Goal: Transaction & Acquisition: Purchase product/service

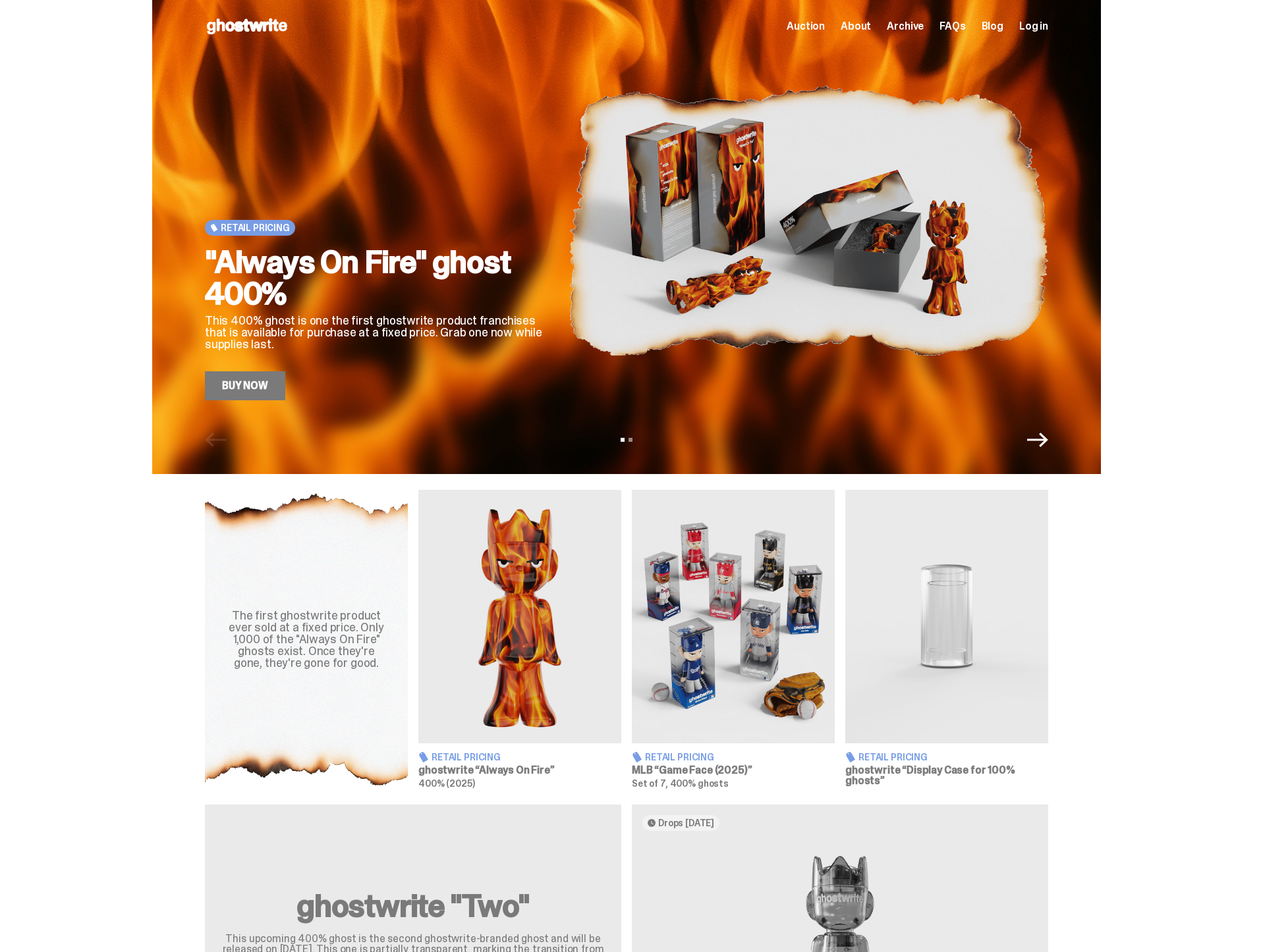
click at [265, 385] on link "Buy Now" at bounding box center [244, 386] width 80 height 29
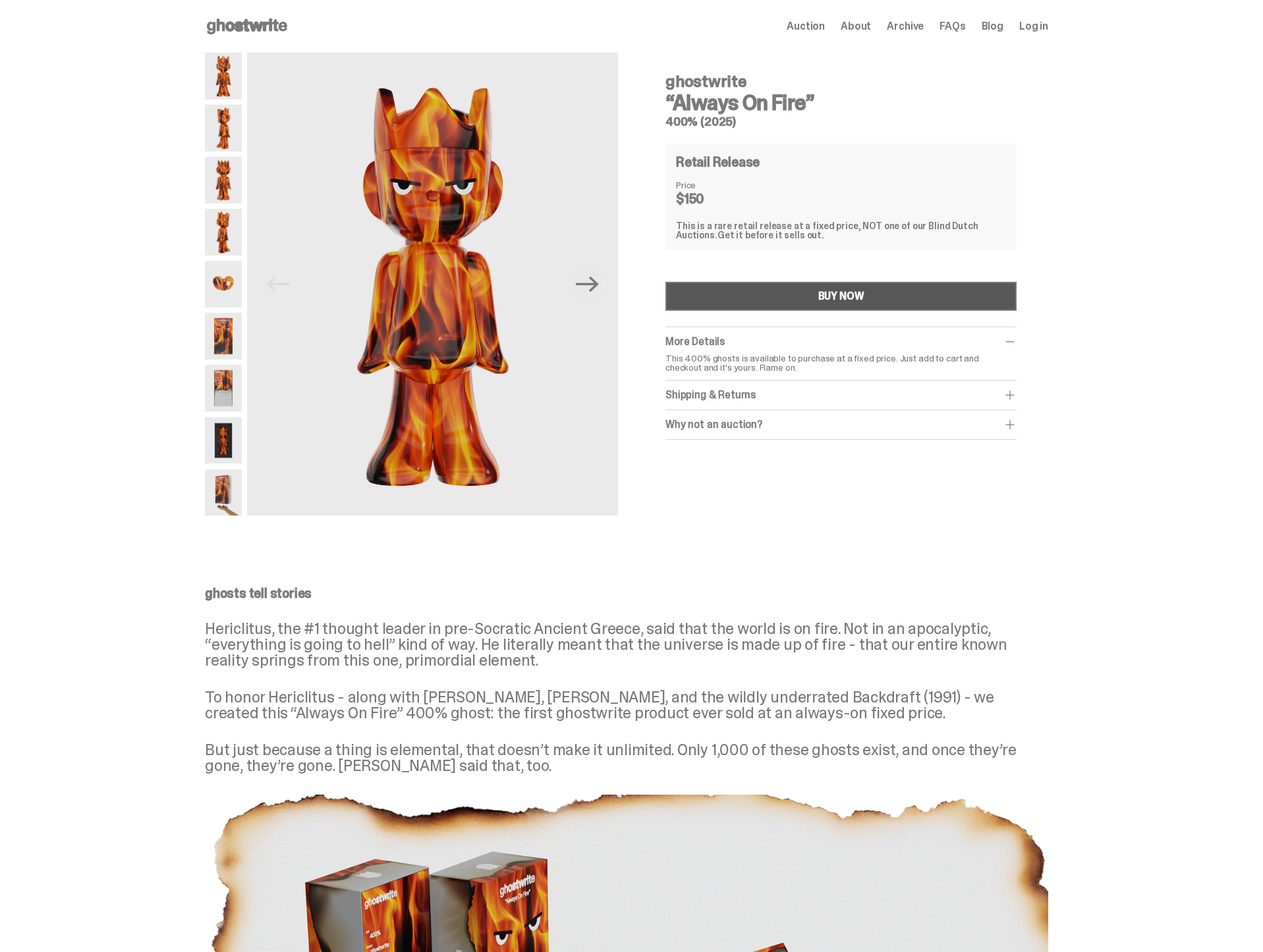
click at [845, 295] on div "BUY NOW" at bounding box center [841, 296] width 46 height 11
click at [820, 26] on span "Auction" at bounding box center [806, 26] width 39 height 11
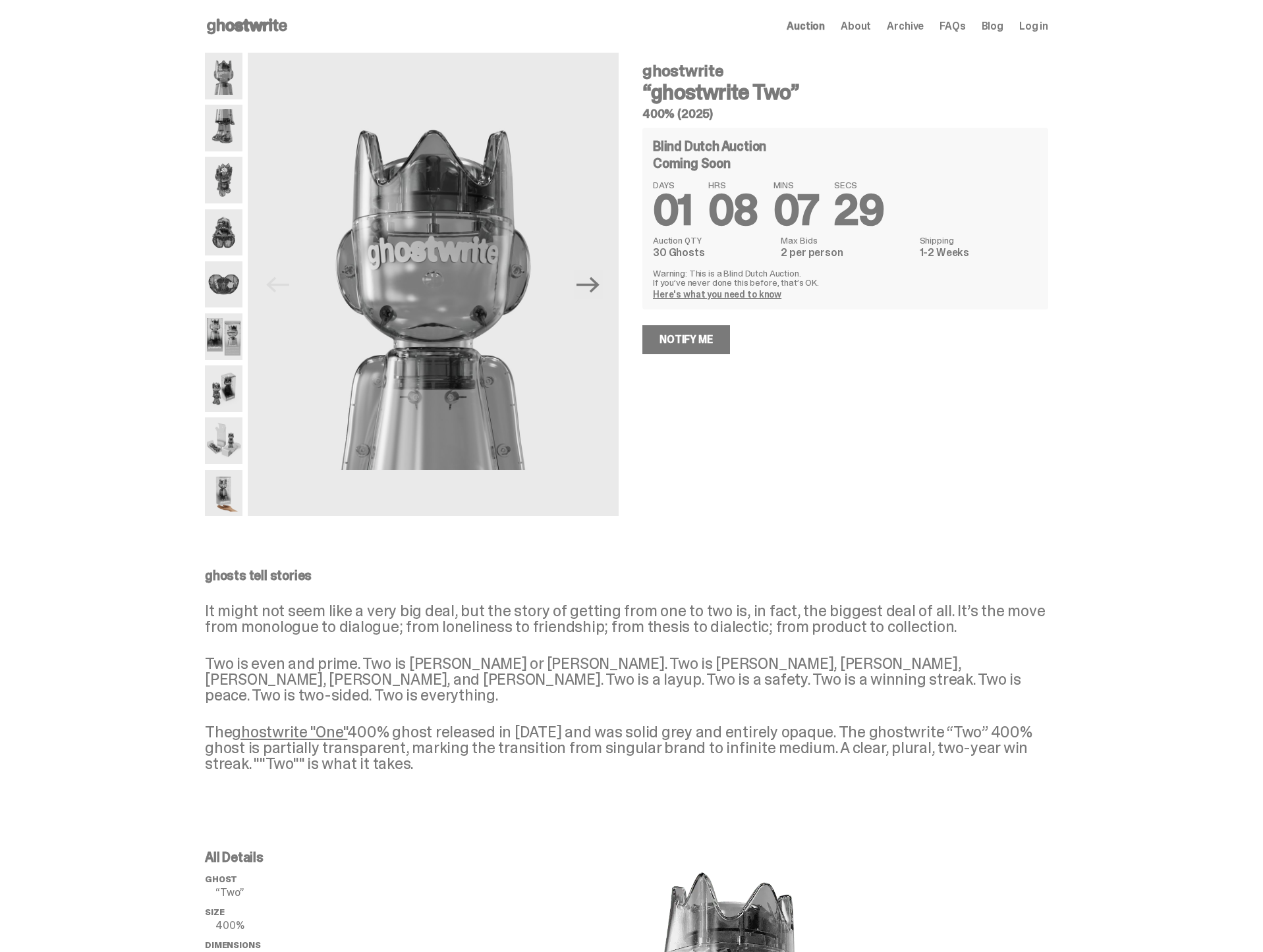
click at [871, 26] on span "About" at bounding box center [855, 26] width 30 height 11
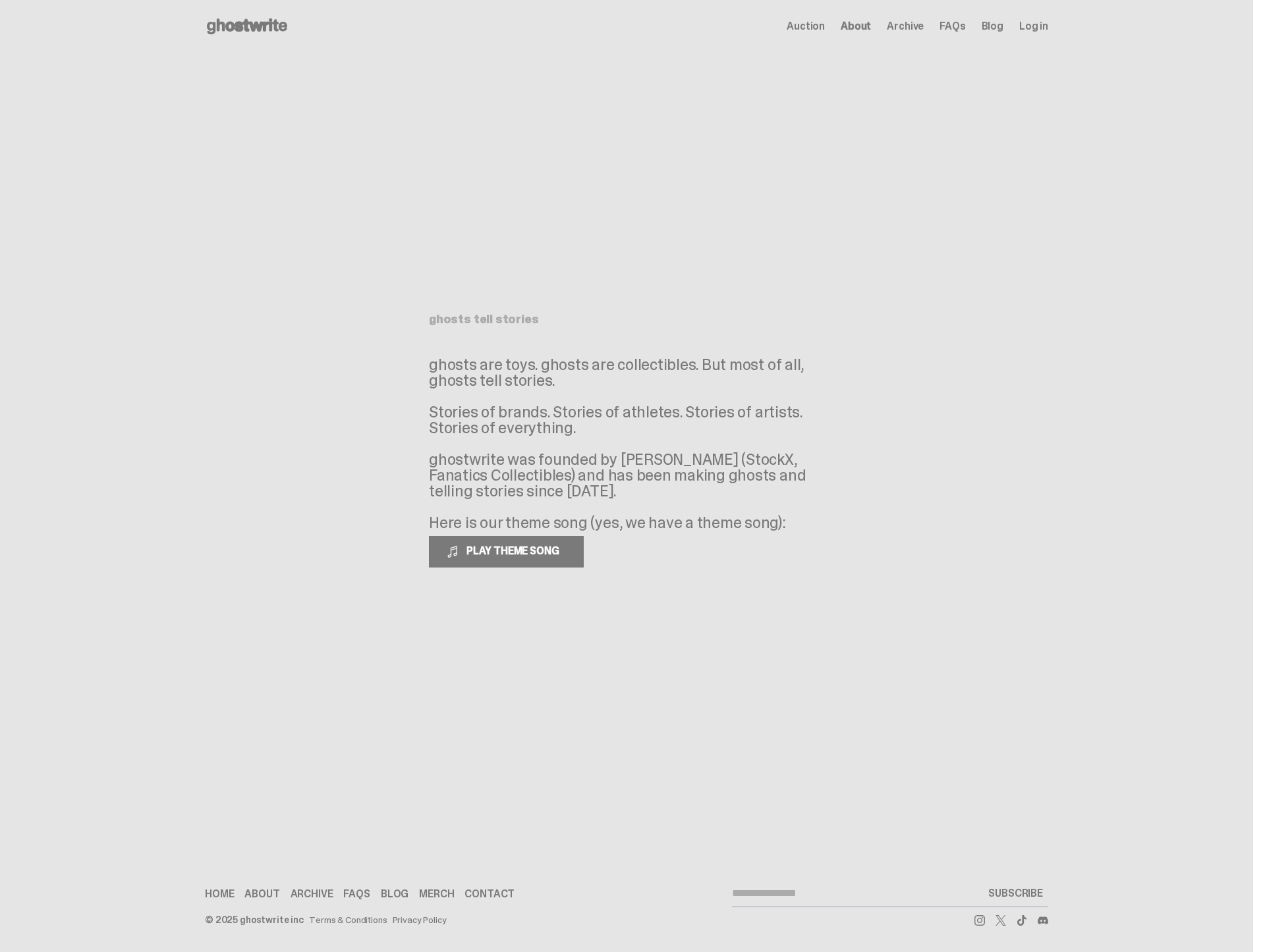
click at [664, 519] on p "ghosts are toys. ghosts are collectibles. But most of all, ghosts tell stories.…" at bounding box center [626, 444] width 395 height 174
click at [237, 32] on icon at bounding box center [246, 26] width 84 height 21
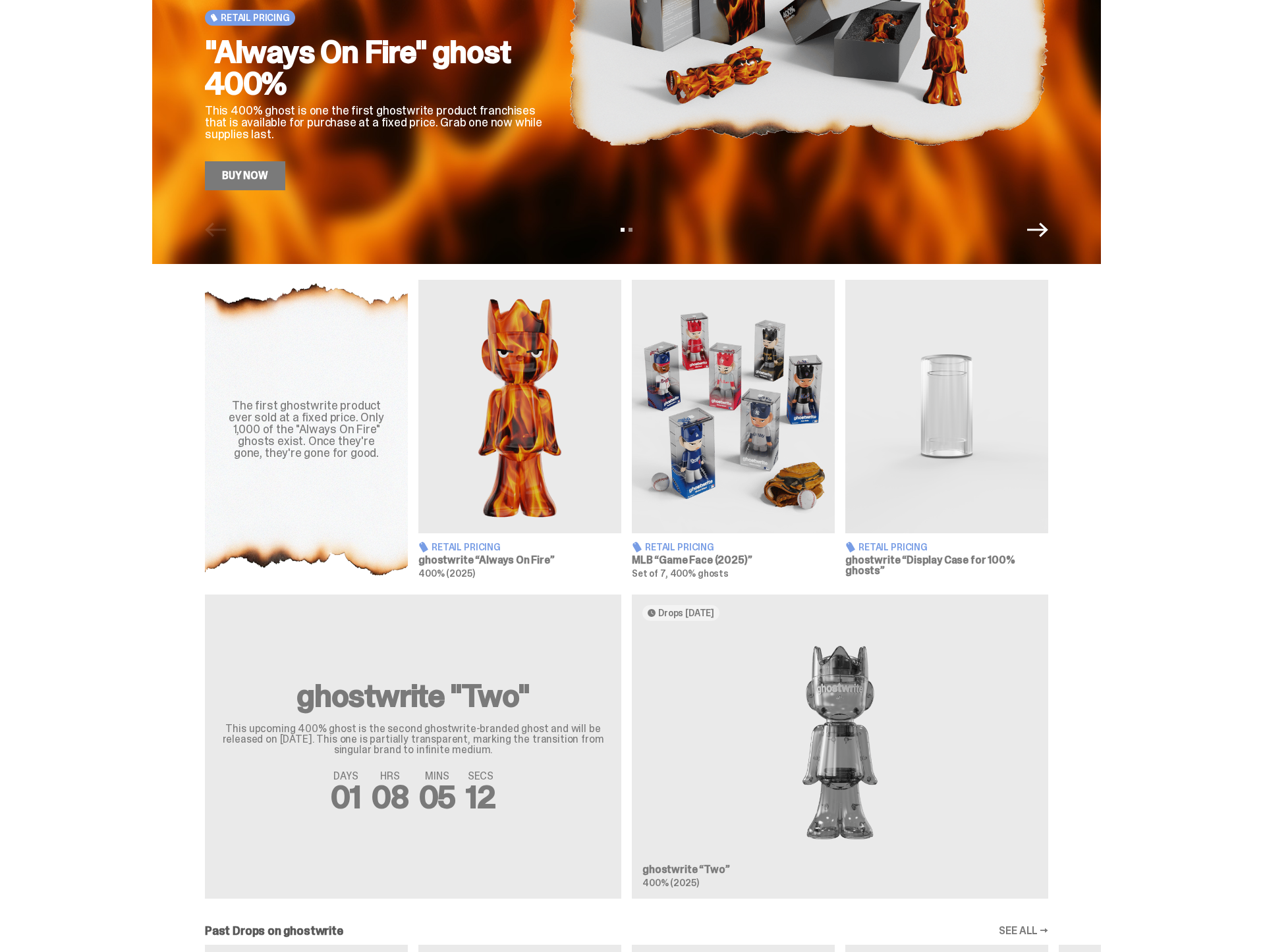
scroll to position [210, 0]
click at [530, 428] on img at bounding box center [519, 406] width 203 height 254
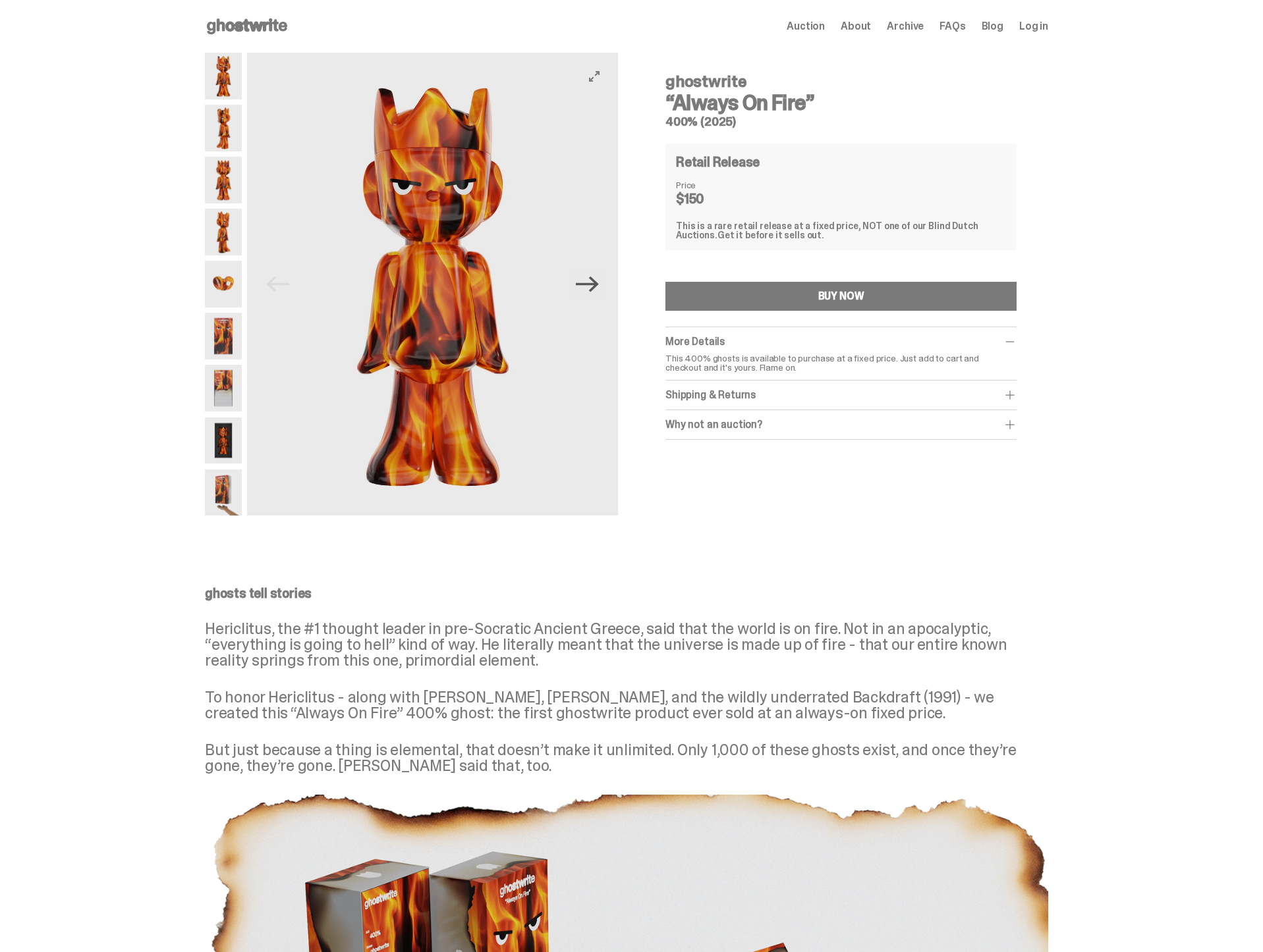
click at [598, 289] on icon "Next" at bounding box center [587, 285] width 23 height 15
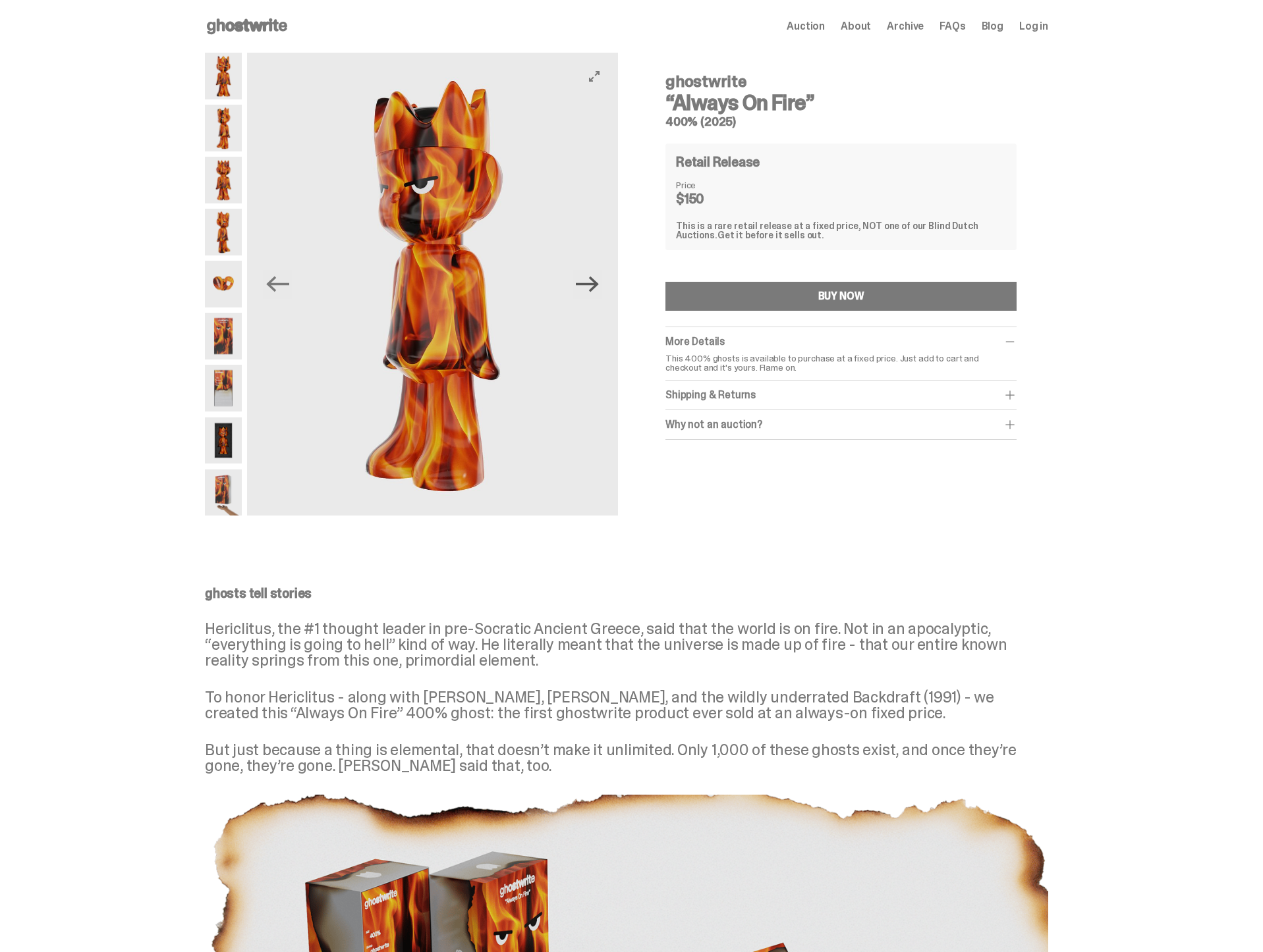
click at [598, 289] on icon "Next" at bounding box center [587, 285] width 23 height 15
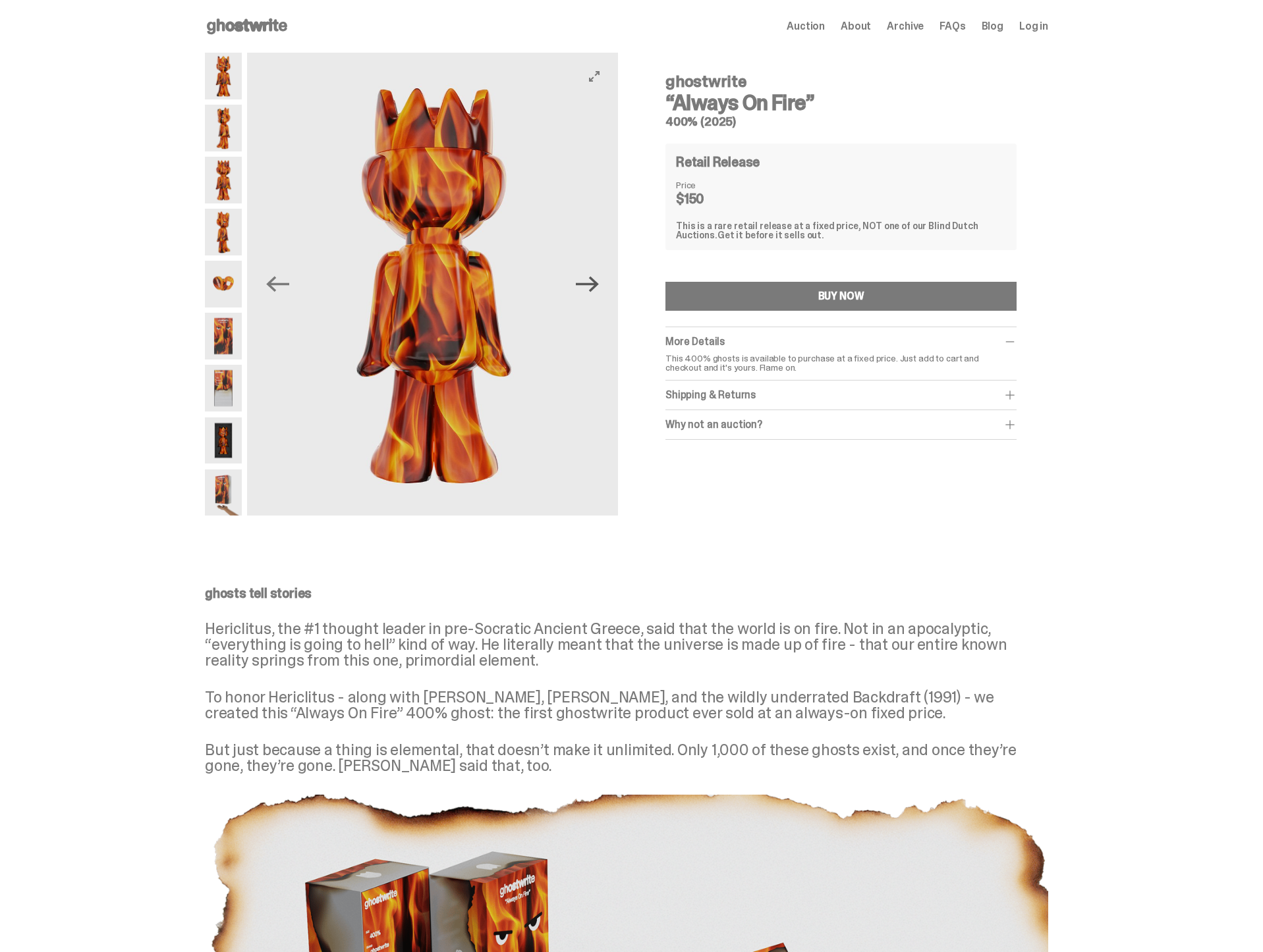
click at [598, 289] on icon "Next" at bounding box center [587, 285] width 23 height 15
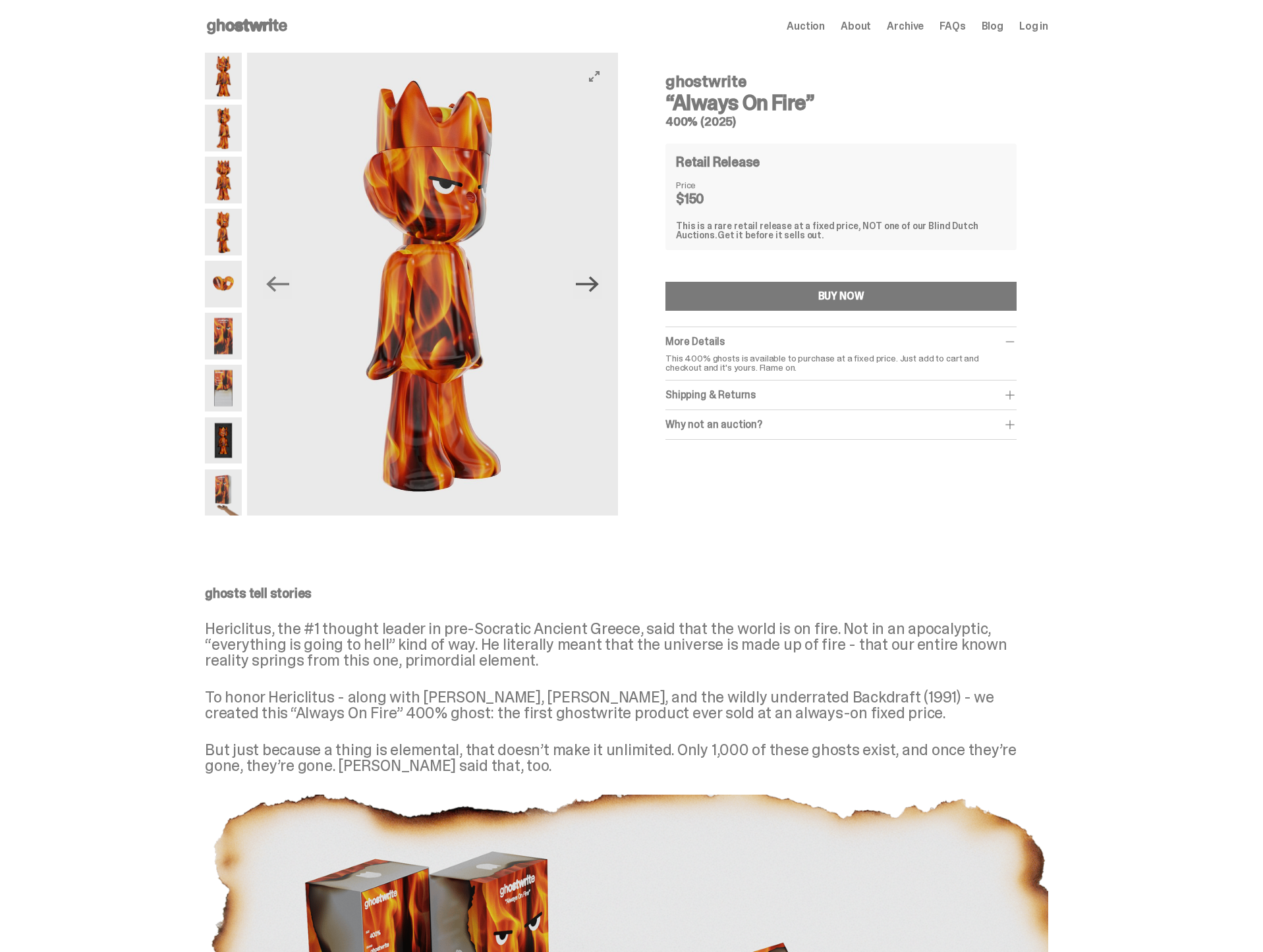
click at [598, 289] on icon "Next" at bounding box center [587, 285] width 23 height 15
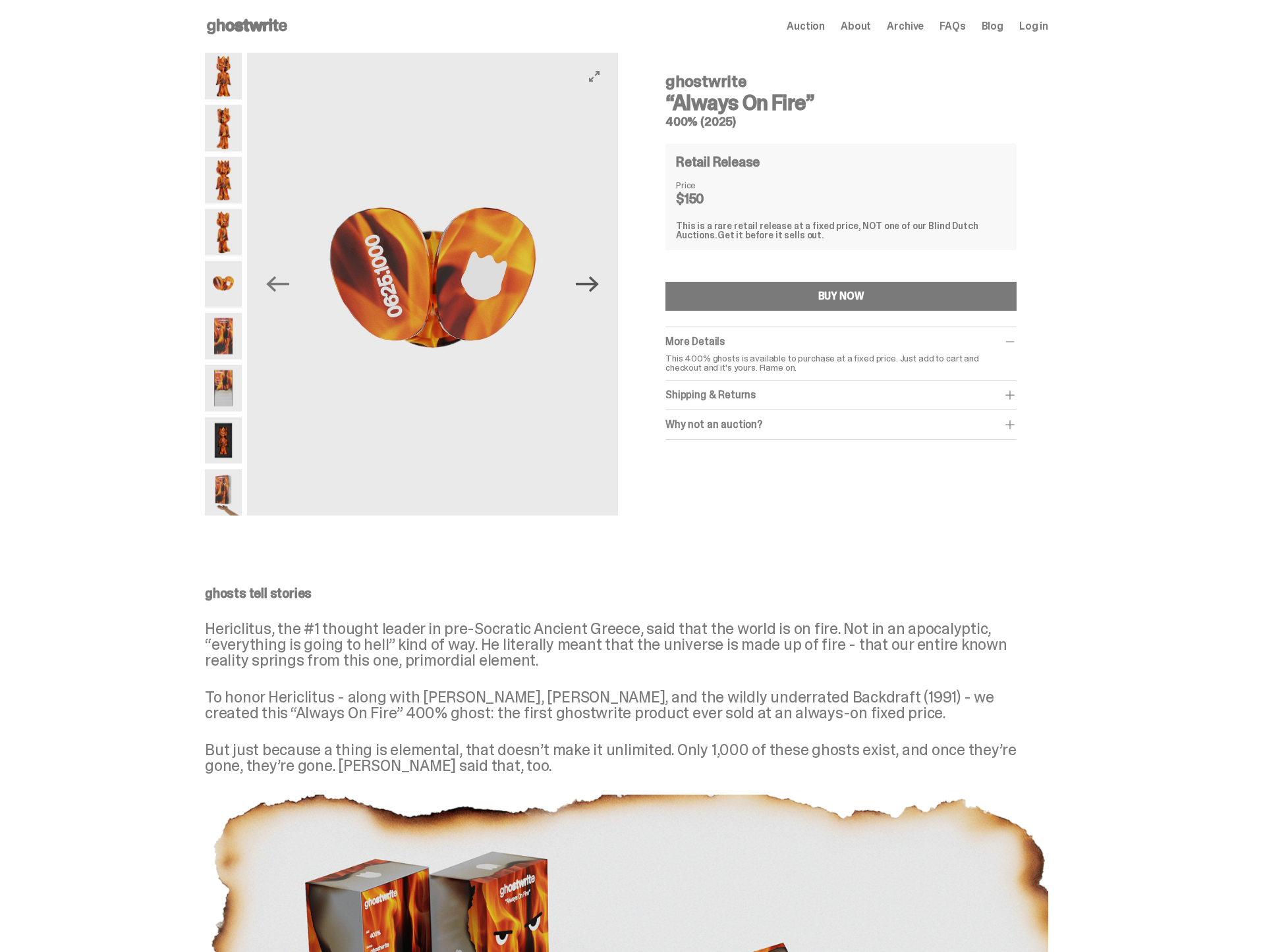
click at [598, 289] on icon "Next" at bounding box center [587, 285] width 23 height 15
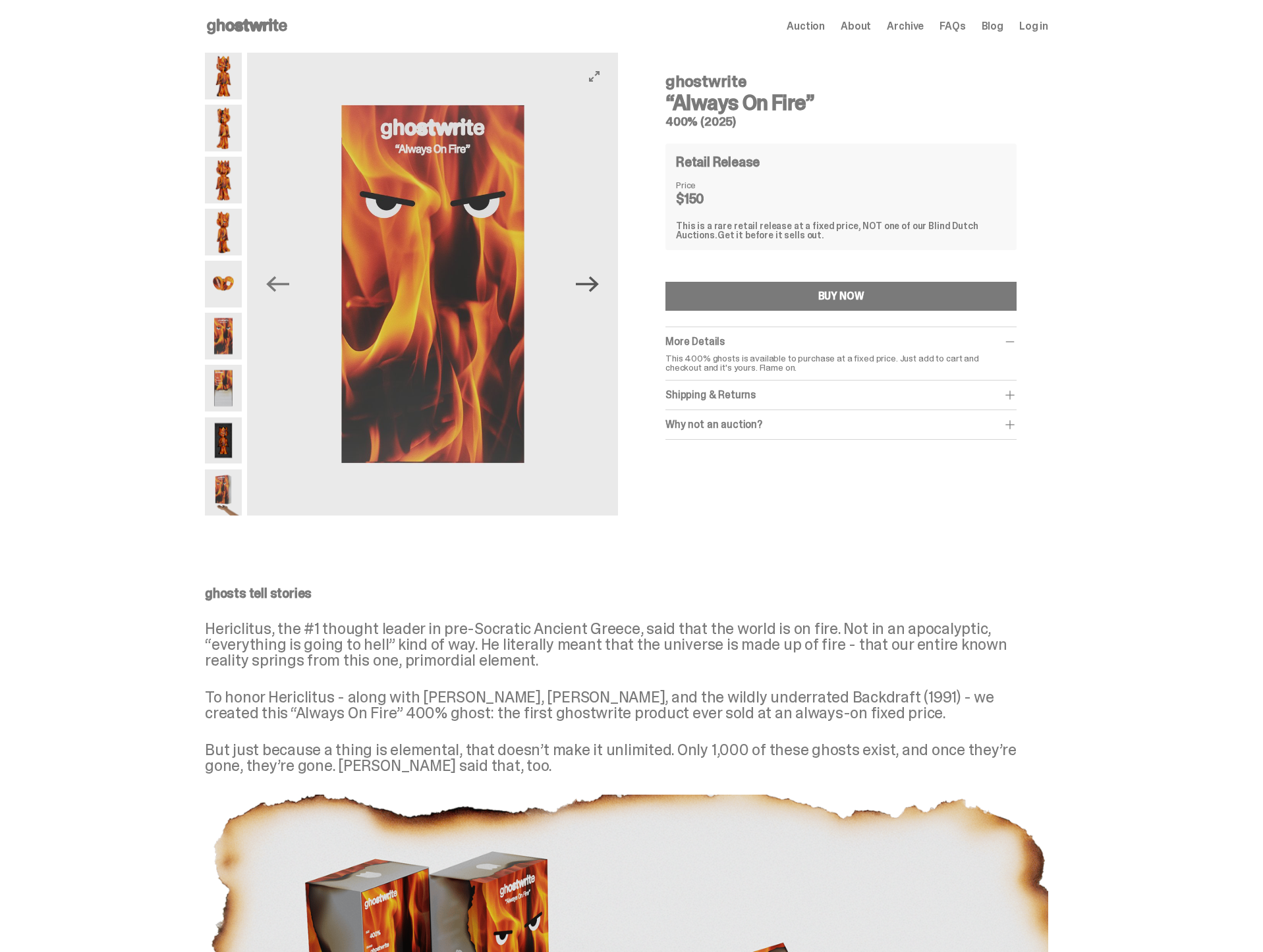
click at [598, 289] on icon "Next" at bounding box center [587, 285] width 23 height 15
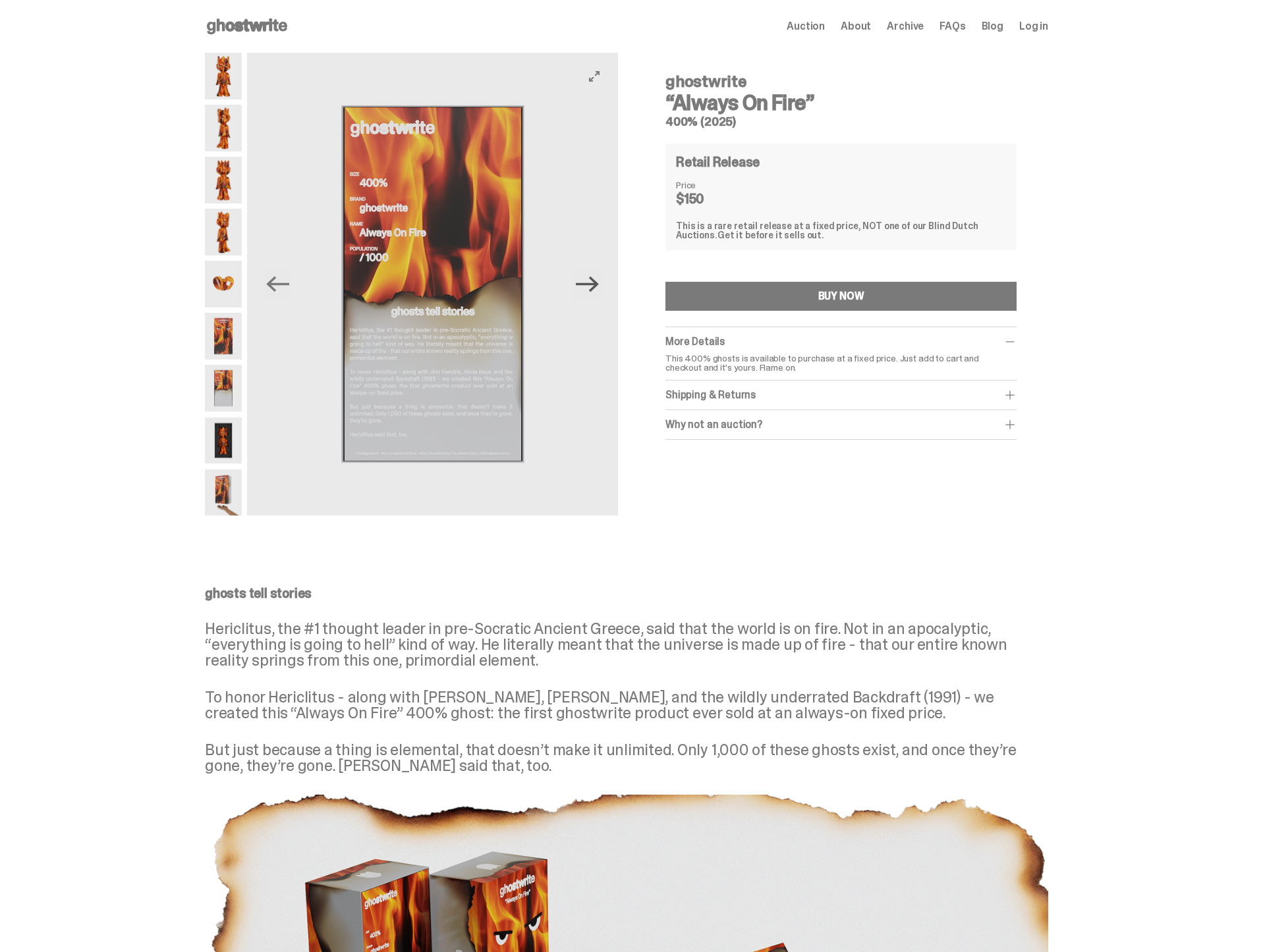
click at [598, 289] on icon "Next" at bounding box center [587, 285] width 23 height 15
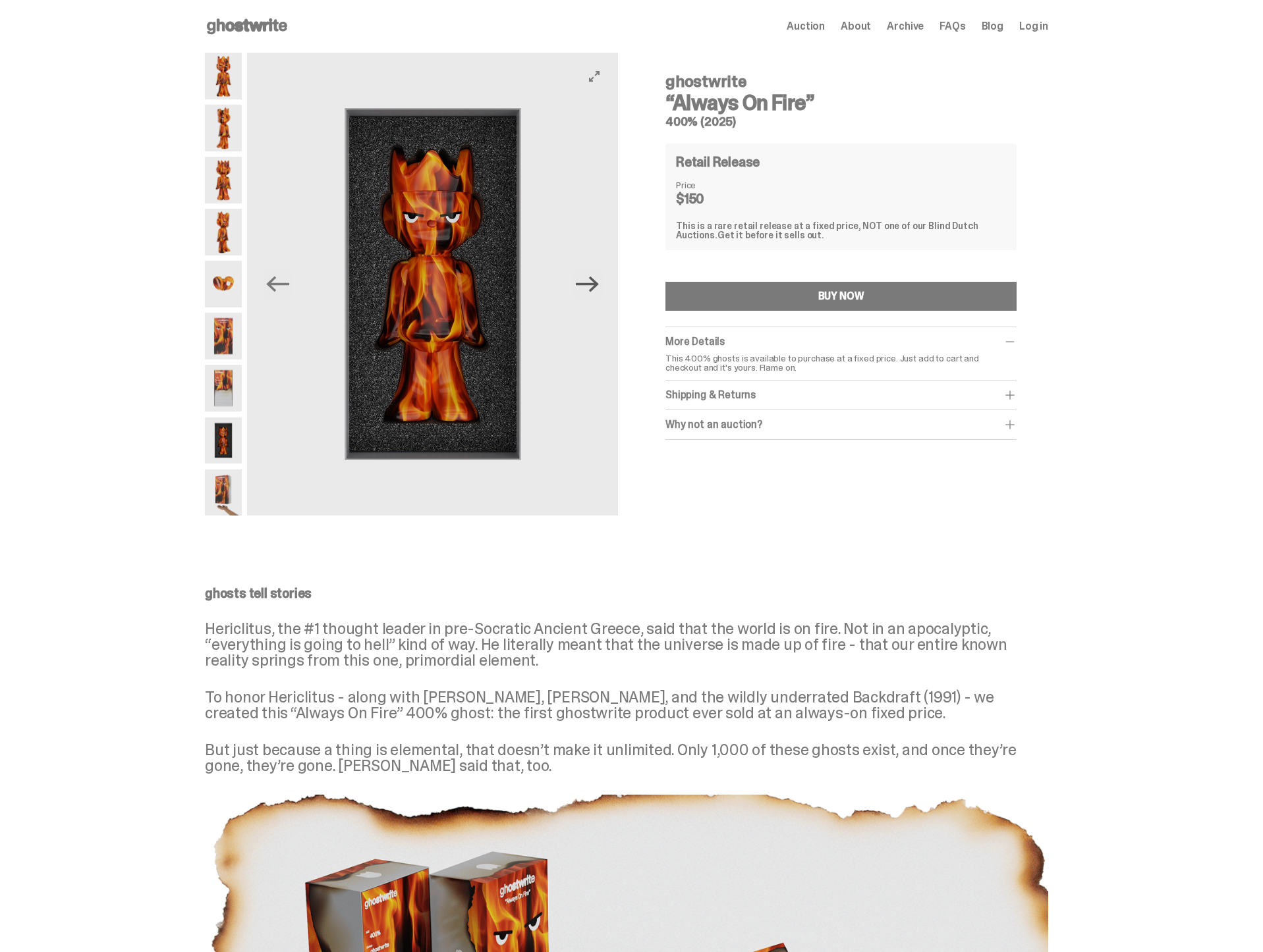
click at [598, 289] on icon "Next" at bounding box center [587, 285] width 23 height 15
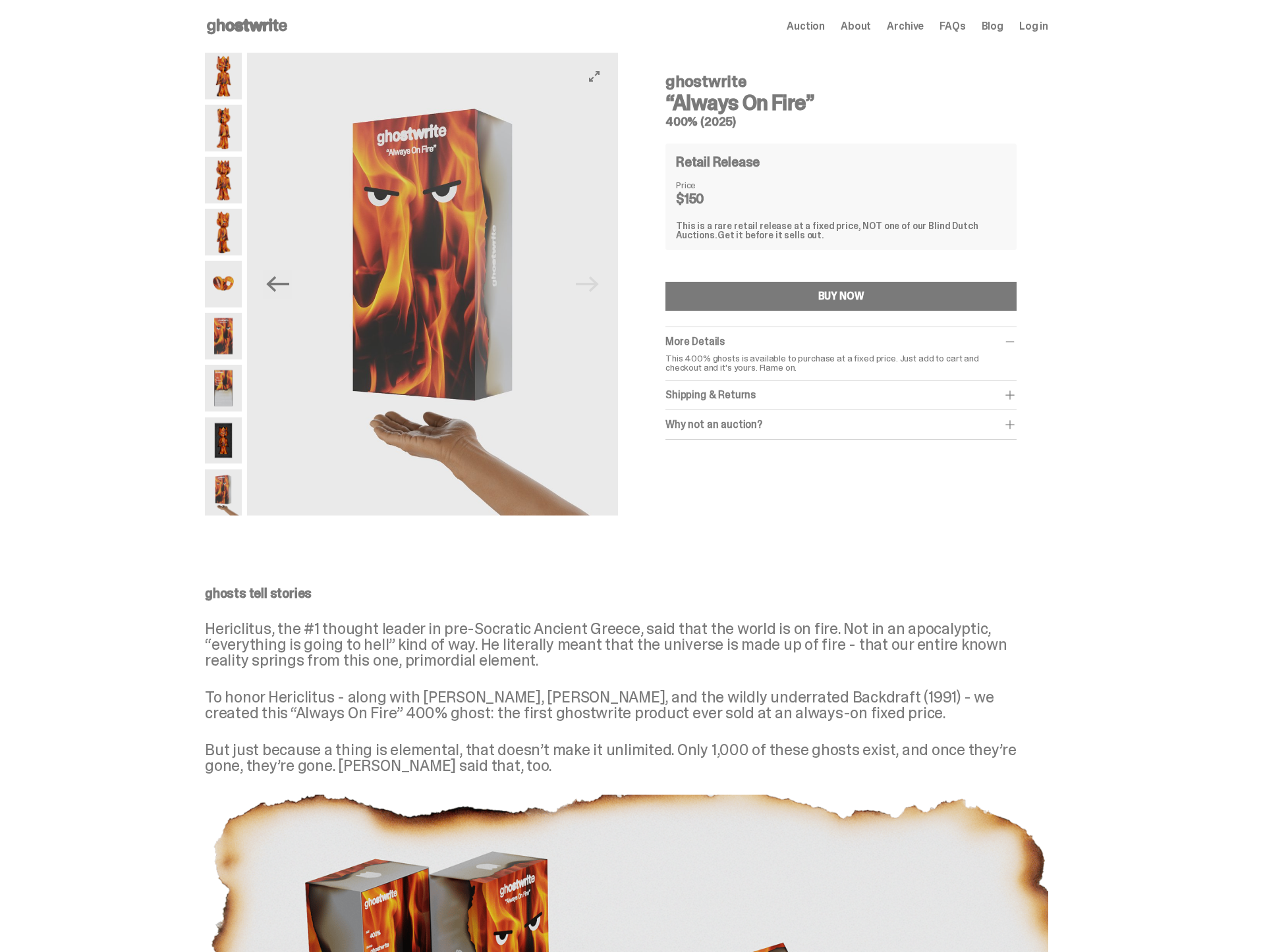
click at [598, 289] on img at bounding box center [433, 285] width 371 height 463
click at [75, 124] on div "ghostwrite “Always On Fire” 400% (2025) Previous Next ghostwrite “Always On Fir…" at bounding box center [627, 289] width 1253 height 471
